Goal: Information Seeking & Learning: Learn about a topic

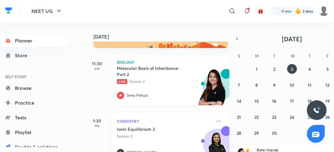
scroll to position [22, 0]
click at [122, 96] on icon at bounding box center [120, 94] width 7 height 7
